Goal: Information Seeking & Learning: Learn about a topic

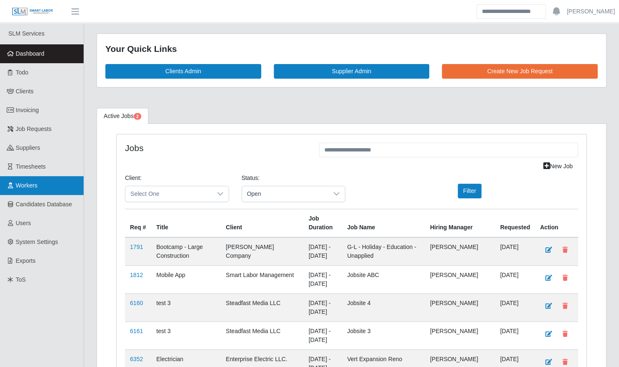
click at [55, 176] on link "Workers" at bounding box center [42, 185] width 84 height 19
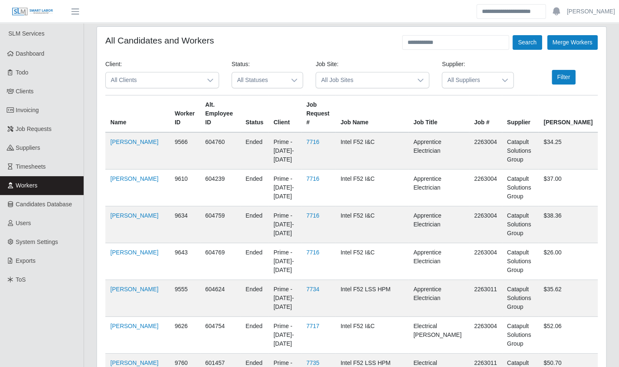
click at [164, 79] on span "All Clients" at bounding box center [154, 79] width 96 height 15
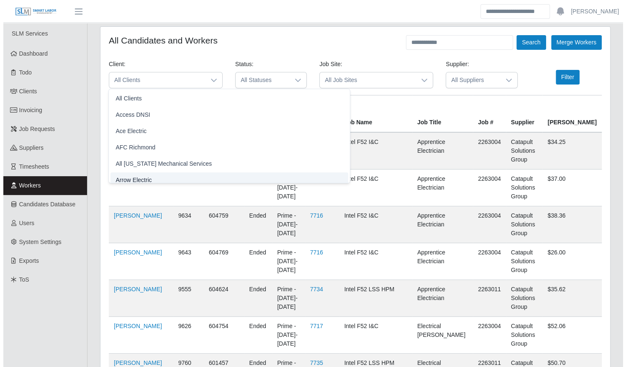
scroll to position [5, 0]
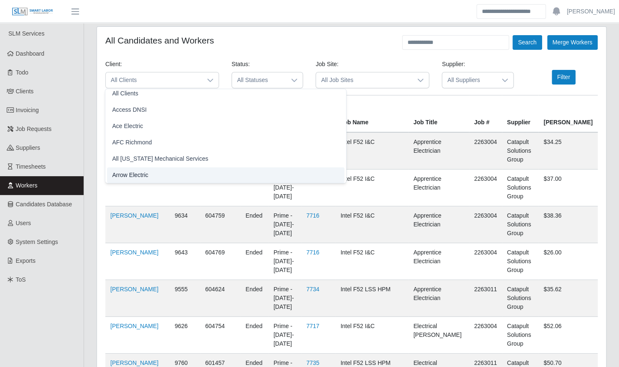
click at [151, 176] on li "Arrow Electric" at bounding box center [226, 174] width 238 height 15
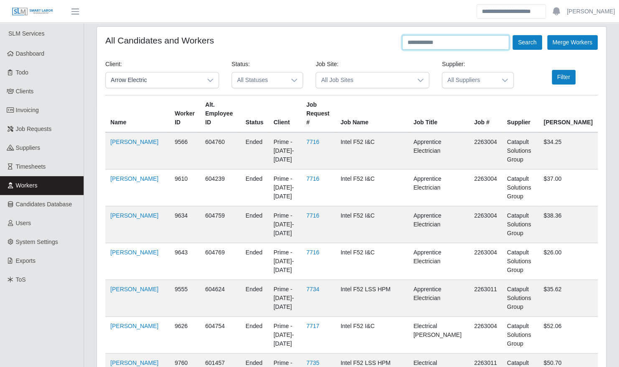
click at [430, 39] on input "text" at bounding box center [455, 42] width 107 height 15
type input "******"
click at [513, 35] on button "Search" at bounding box center [527, 42] width 29 height 15
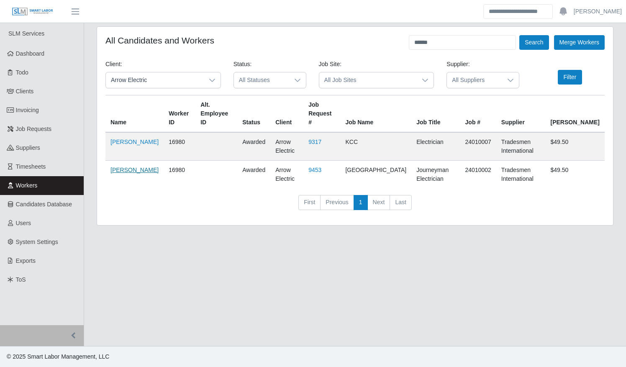
click at [119, 169] on link "Benjamin Redmon" at bounding box center [134, 169] width 48 height 7
click at [122, 167] on link "Benjamin Redmon" at bounding box center [134, 169] width 48 height 7
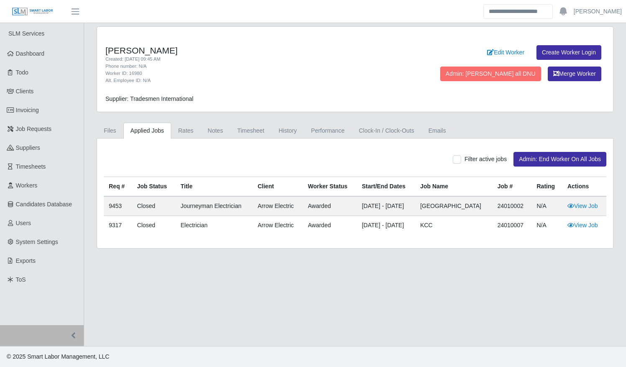
drag, startPoint x: 180, startPoint y: 51, endPoint x: 106, endPoint y: 51, distance: 74.0
click at [106, 51] on h4 "Benjamin Redmon" at bounding box center [248, 50] width 286 height 10
drag, startPoint x: 106, startPoint y: 51, endPoint x: 172, endPoint y: 79, distance: 72.0
click at [172, 79] on div "Alt. Employee ID: N/A" at bounding box center [248, 80] width 286 height 7
click at [281, 135] on link "History" at bounding box center [287, 131] width 33 height 16
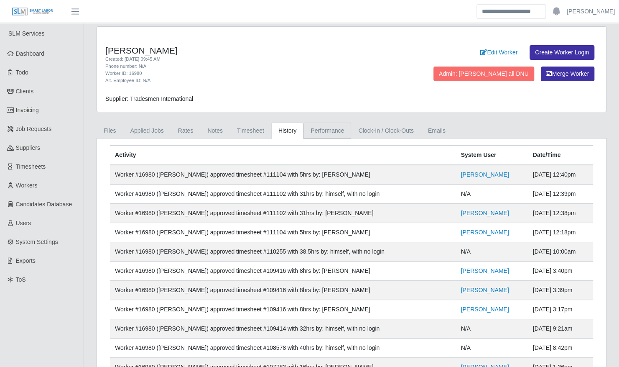
click at [324, 129] on link "Performance" at bounding box center [328, 131] width 48 height 16
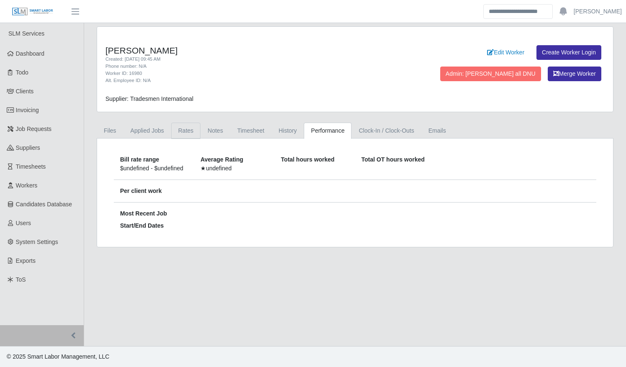
click at [186, 130] on link "Rates" at bounding box center [186, 131] width 30 height 16
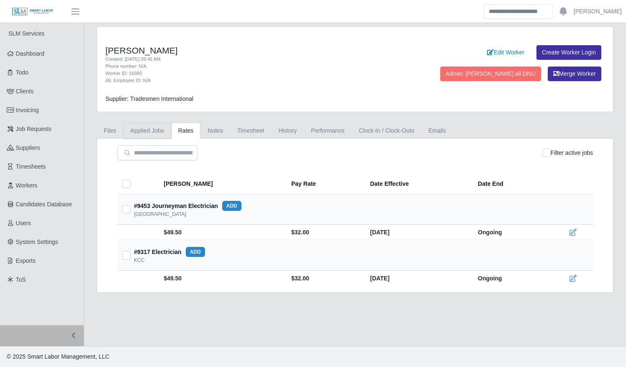
click at [136, 126] on link "Applied Jobs" at bounding box center [147, 131] width 48 height 16
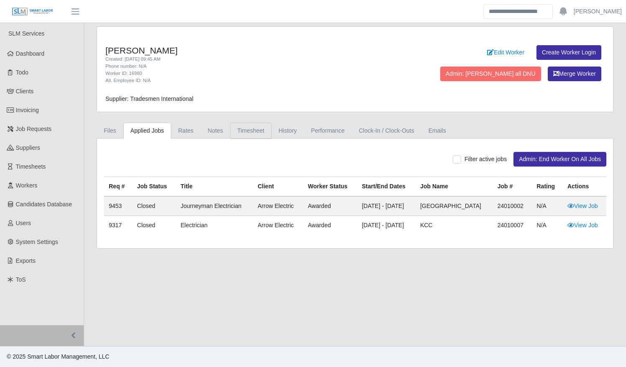
click at [230, 128] on link "Timesheet" at bounding box center [250, 131] width 41 height 16
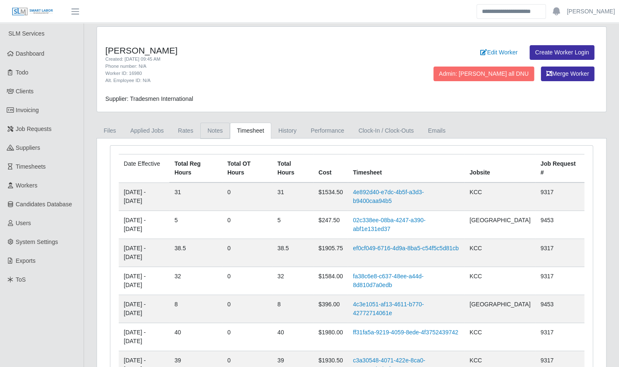
click at [215, 129] on link "Notes" at bounding box center [215, 131] width 30 height 16
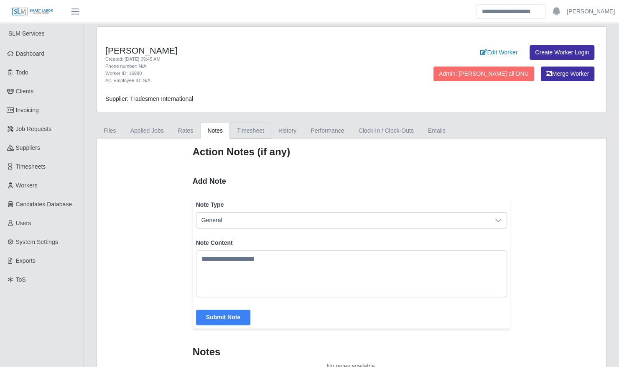
click at [246, 129] on link "Timesheet" at bounding box center [250, 131] width 41 height 16
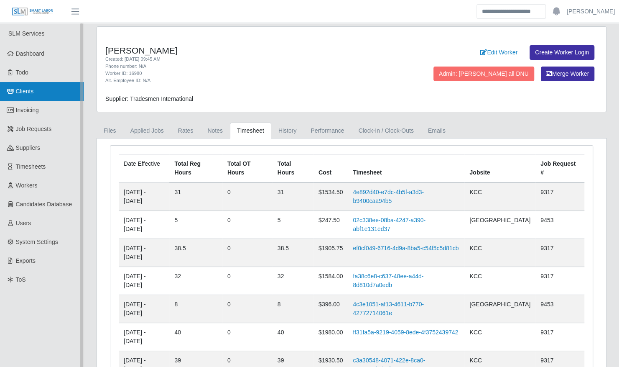
click at [37, 87] on link "Clients" at bounding box center [42, 91] width 84 height 19
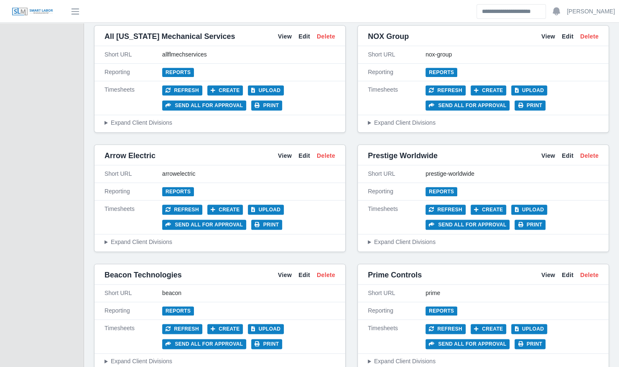
scroll to position [438, 0]
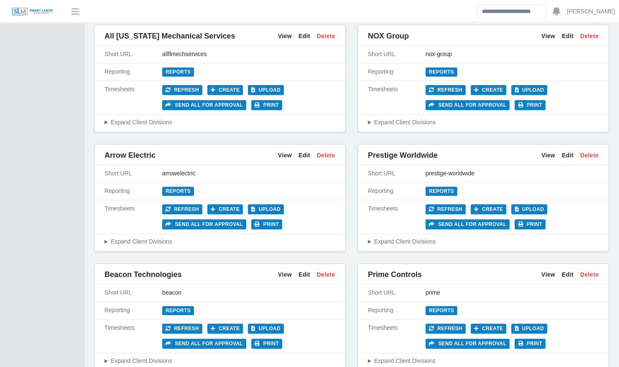
click at [284, 146] on div "Arrow Electric View Edit Delete" at bounding box center [220, 155] width 251 height 19
click at [286, 152] on link "View" at bounding box center [285, 155] width 14 height 9
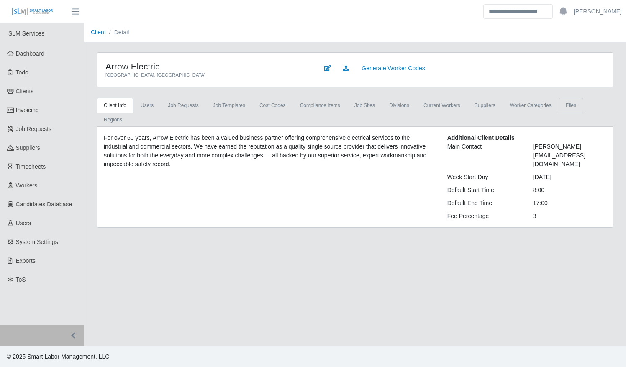
click at [559, 106] on link "Files" at bounding box center [570, 105] width 25 height 15
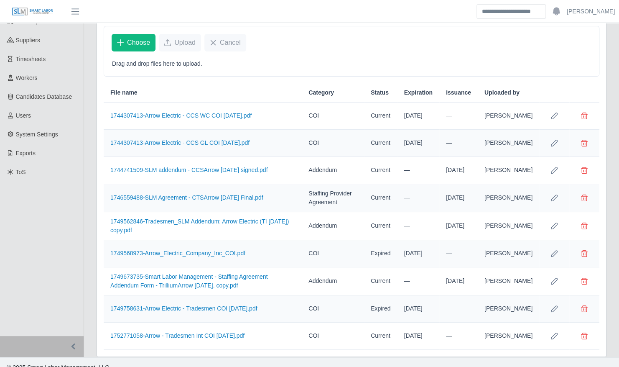
scroll to position [114, 0]
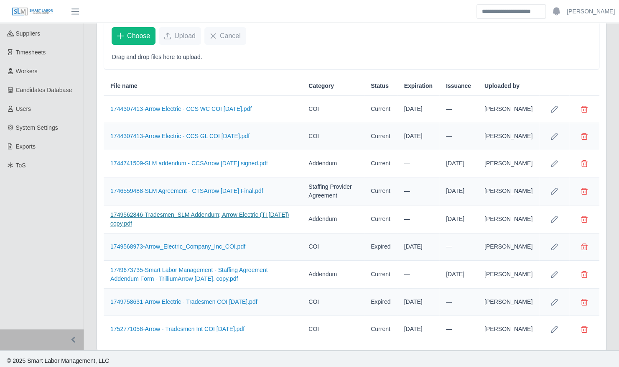
click at [245, 211] on link "1749562846-Tradesmen_SLM Addendum; Arrow Electric (TI [DATE]) copy.pdf" at bounding box center [199, 218] width 179 height 15
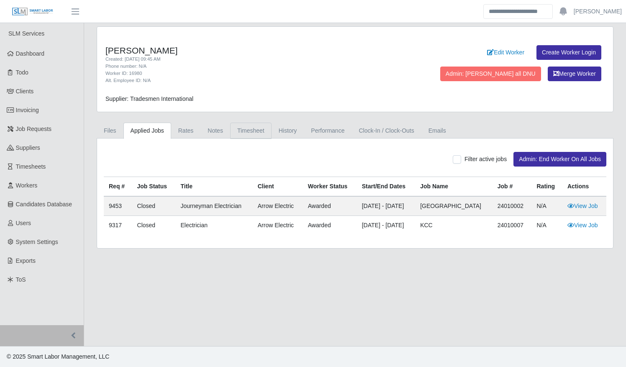
click at [238, 130] on link "Timesheet" at bounding box center [250, 131] width 41 height 16
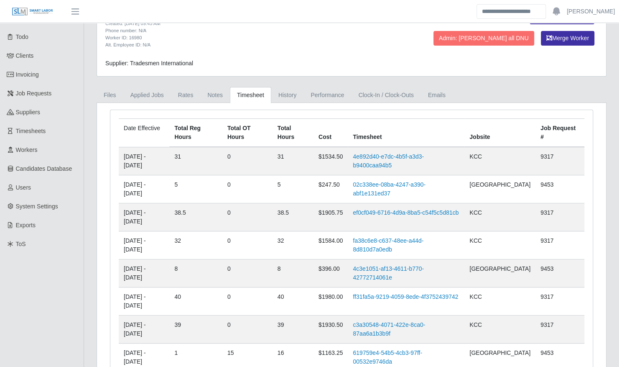
scroll to position [36, 0]
click at [325, 134] on th "Cost" at bounding box center [331, 132] width 34 height 28
click at [289, 97] on link "History" at bounding box center [287, 95] width 33 height 16
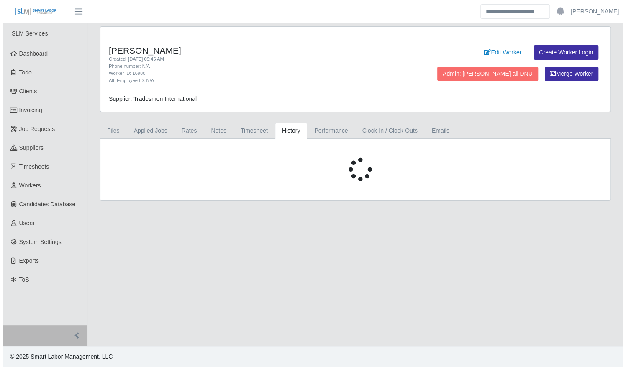
scroll to position [0, 0]
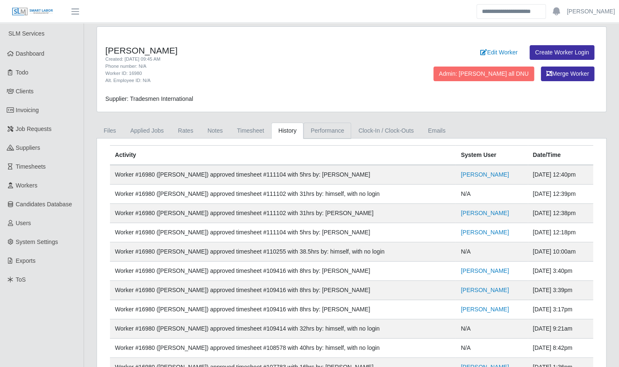
click at [322, 131] on link "Performance" at bounding box center [328, 131] width 48 height 16
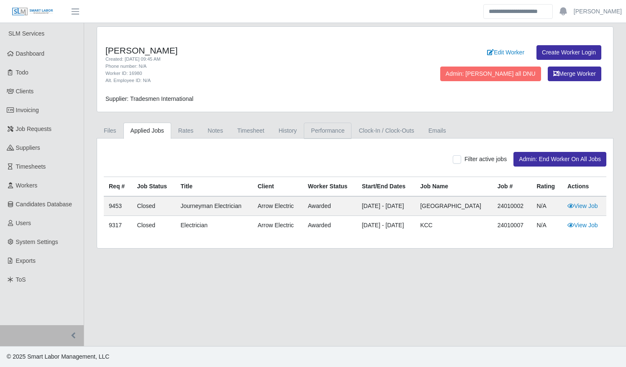
click at [321, 129] on link "Performance" at bounding box center [328, 131] width 48 height 16
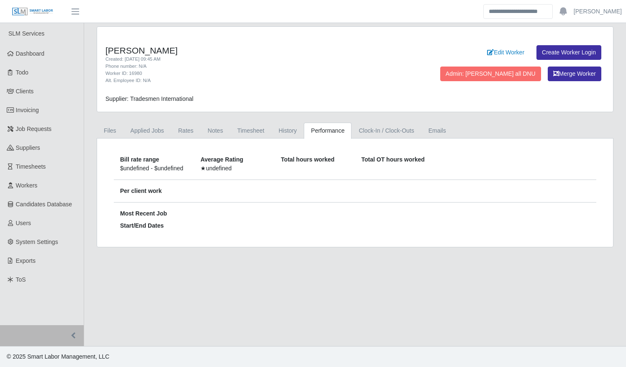
click at [335, 189] on div "Per client work" at bounding box center [355, 190] width 470 height 9
click at [319, 156] on div "Total hours worked" at bounding box center [315, 159] width 68 height 9
drag, startPoint x: 319, startPoint y: 156, endPoint x: 315, endPoint y: 192, distance: 35.4
click at [315, 192] on div "Per client work" at bounding box center [355, 190] width 470 height 9
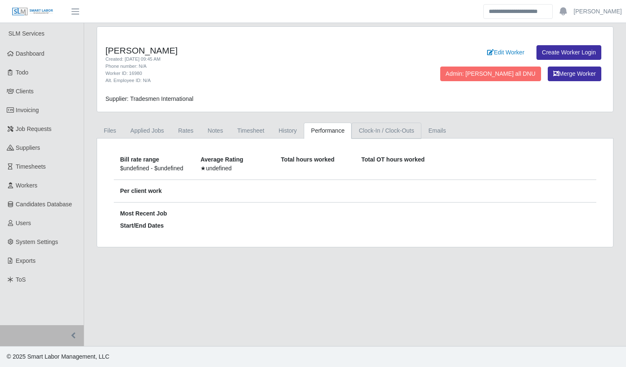
click at [370, 130] on link "Clock-In / Clock-Outs" at bounding box center [385, 131] width 69 height 16
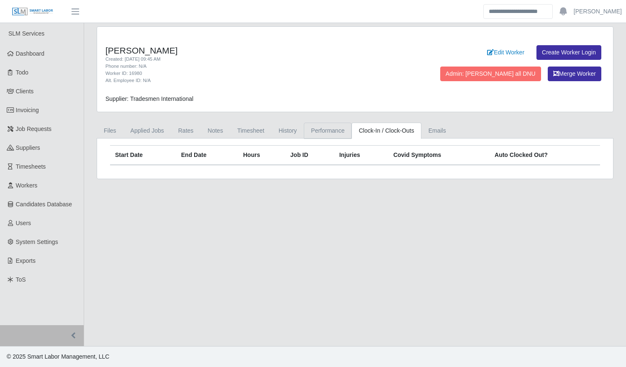
click at [332, 130] on link "Performance" at bounding box center [328, 131] width 48 height 16
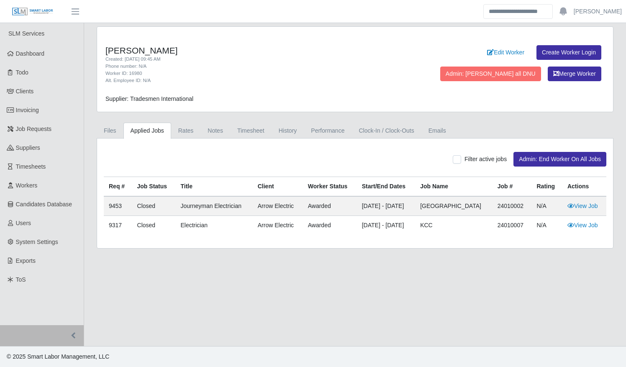
click at [311, 140] on div "Filter active jobs Admin: End Worker On All Jobs Req # Job Status Title Client …" at bounding box center [355, 193] width 516 height 110
click at [317, 133] on link "Performance" at bounding box center [328, 131] width 48 height 16
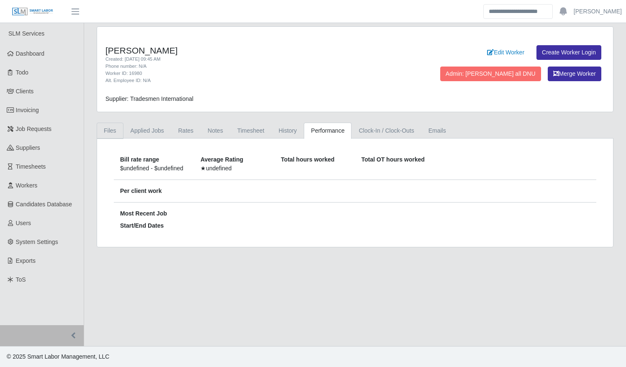
click at [116, 127] on link "Files" at bounding box center [110, 131] width 27 height 16
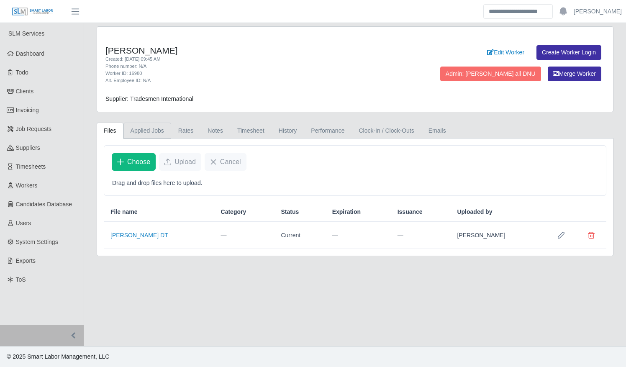
click at [148, 130] on link "Applied Jobs" at bounding box center [147, 131] width 48 height 16
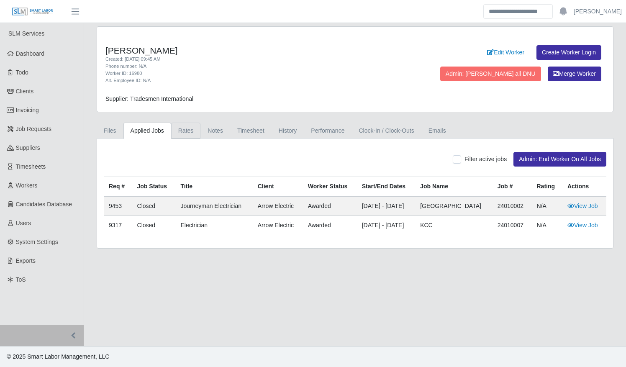
click at [182, 132] on link "Rates" at bounding box center [186, 131] width 30 height 16
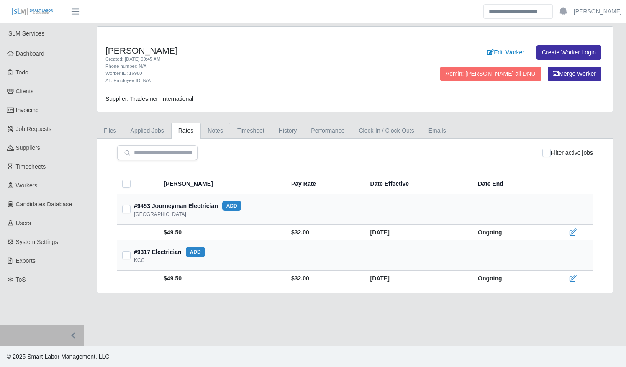
click at [220, 129] on link "Notes" at bounding box center [215, 131] width 30 height 16
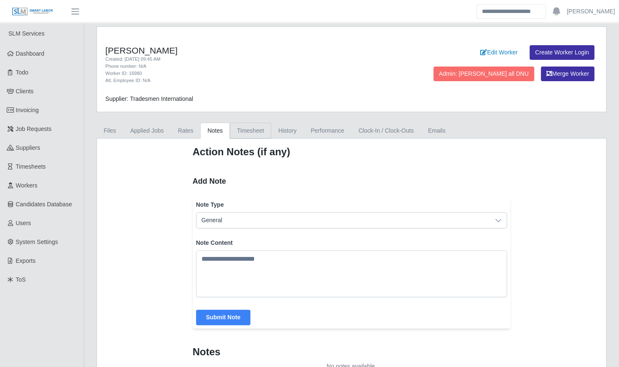
click at [243, 128] on link "Timesheet" at bounding box center [250, 131] width 41 height 16
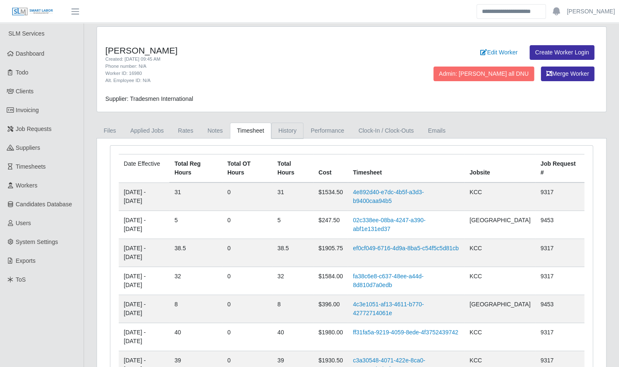
click at [292, 133] on link "History" at bounding box center [287, 131] width 33 height 16
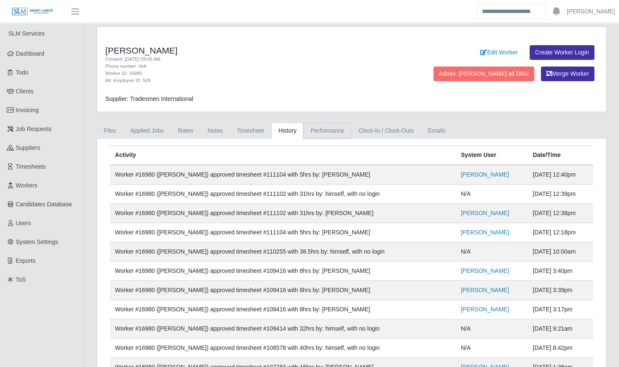
click at [317, 128] on link "Performance" at bounding box center [328, 131] width 48 height 16
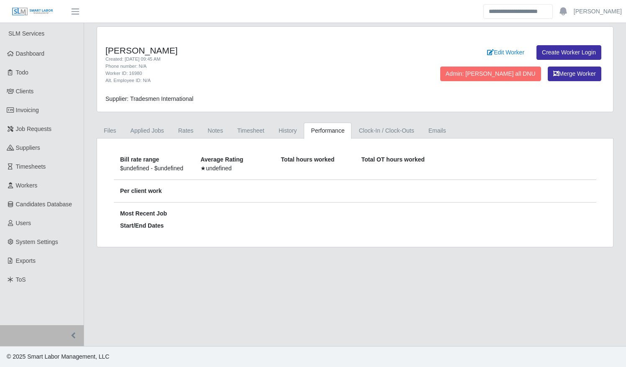
click at [223, 197] on div "Per client work" at bounding box center [355, 194] width 482 height 16
click at [51, 91] on link "Clients" at bounding box center [42, 91] width 84 height 19
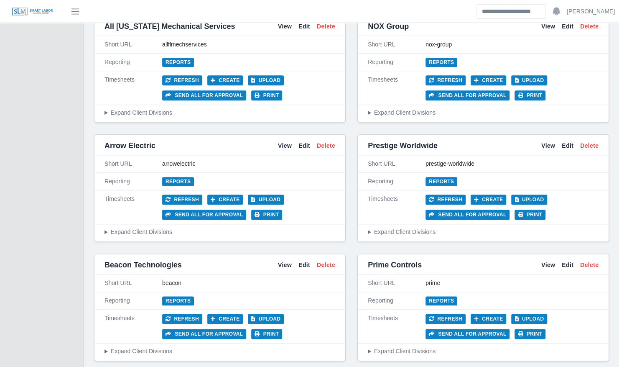
scroll to position [449, 0]
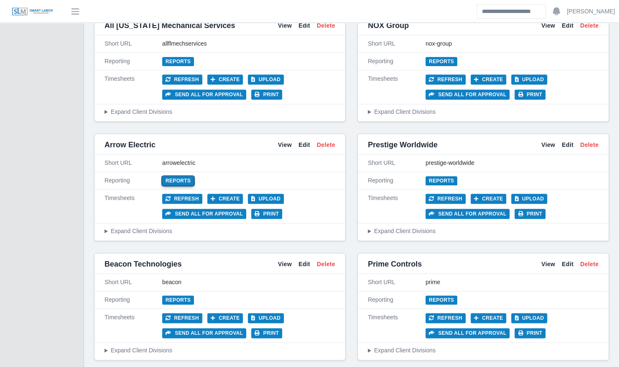
click at [180, 176] on link "Reports" at bounding box center [178, 180] width 32 height 9
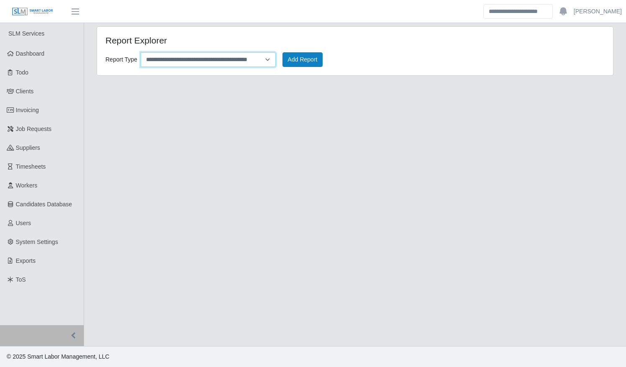
click at [266, 59] on select "**********" at bounding box center [207, 59] width 135 height 15
click at [220, 232] on main "**********" at bounding box center [355, 184] width 542 height 323
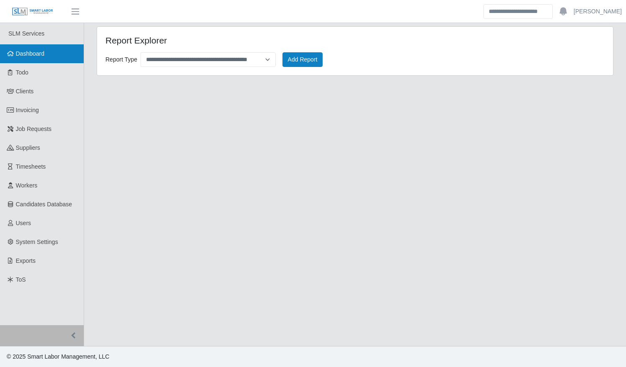
click at [62, 54] on link "Dashboard" at bounding box center [42, 53] width 84 height 19
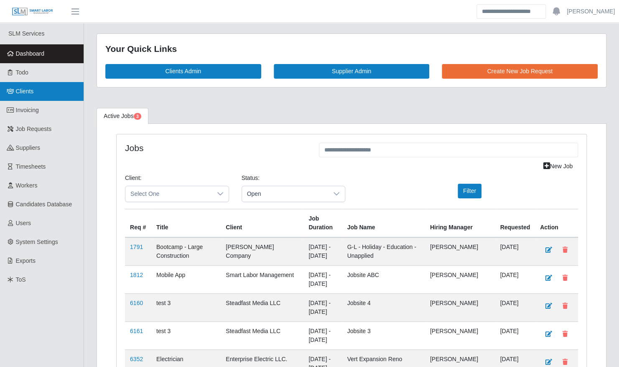
click at [38, 87] on link "Clients" at bounding box center [42, 91] width 84 height 19
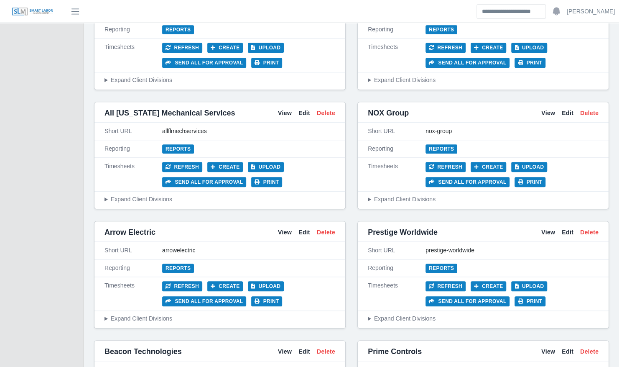
scroll to position [362, 0]
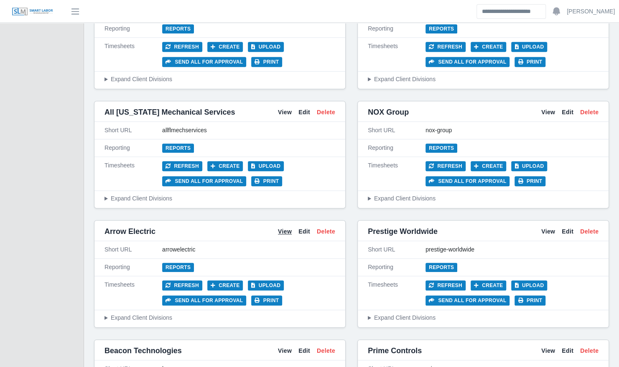
click at [290, 227] on link "View" at bounding box center [285, 231] width 14 height 9
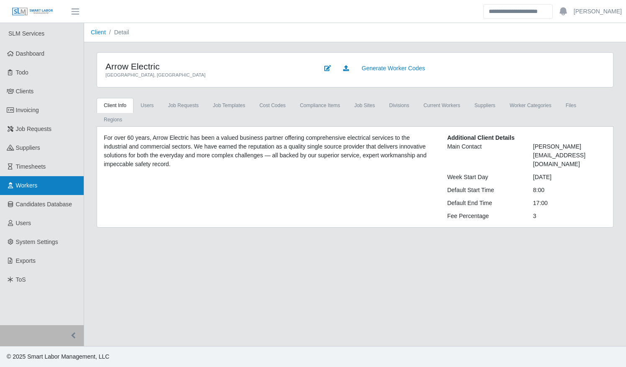
click at [63, 190] on link "Workers" at bounding box center [42, 185] width 84 height 19
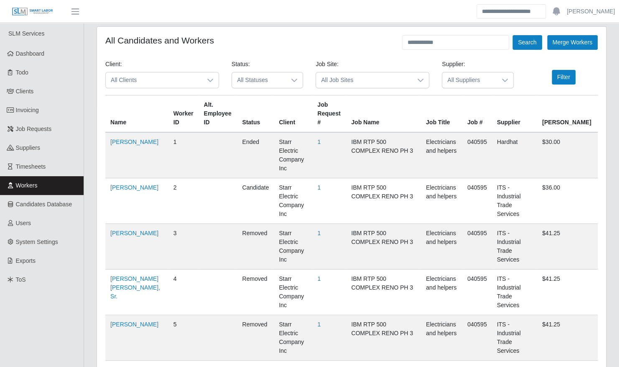
click at [163, 86] on span "All Clients" at bounding box center [154, 79] width 96 height 15
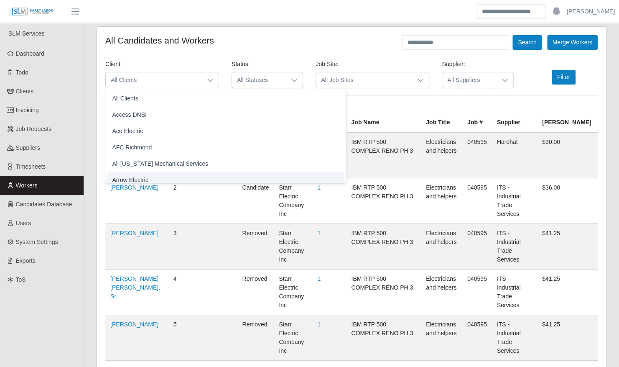
scroll to position [5, 0]
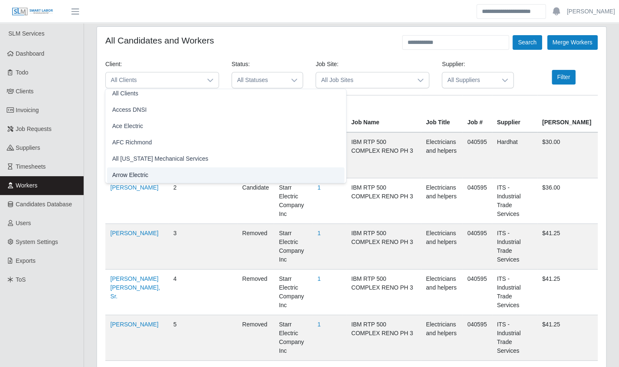
click at [157, 175] on li "Arrow Electric" at bounding box center [226, 174] width 238 height 15
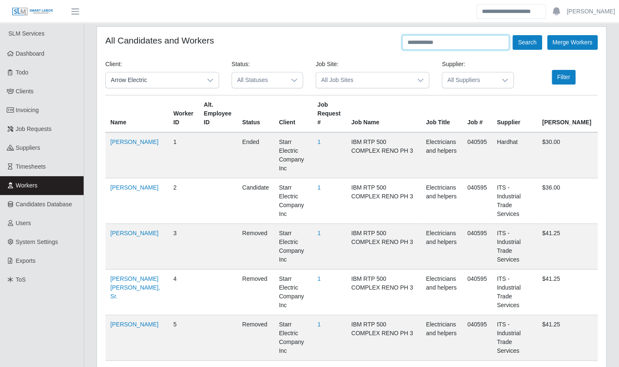
click at [453, 41] on input "text" at bounding box center [455, 42] width 107 height 15
